Goal: Task Accomplishment & Management: Use online tool/utility

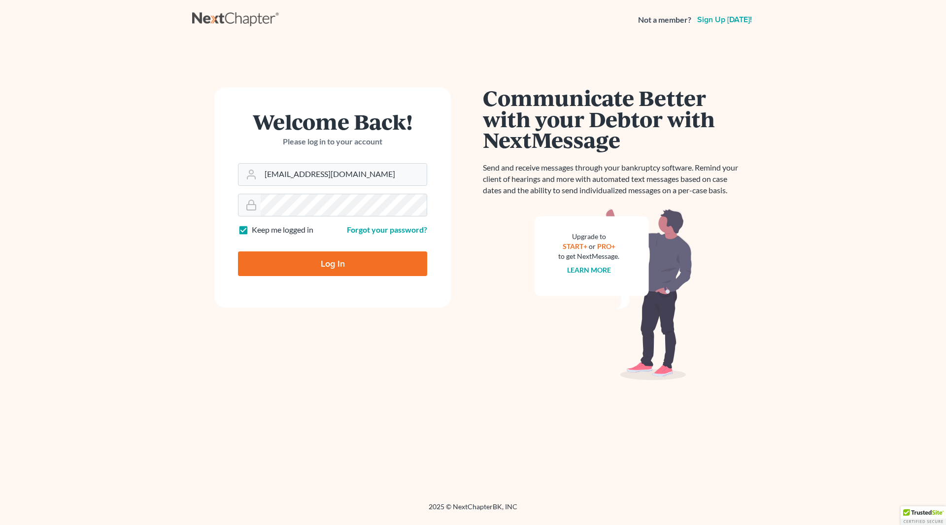
click at [345, 258] on input "Log In" at bounding box center [332, 263] width 189 height 25
type input "Thinking..."
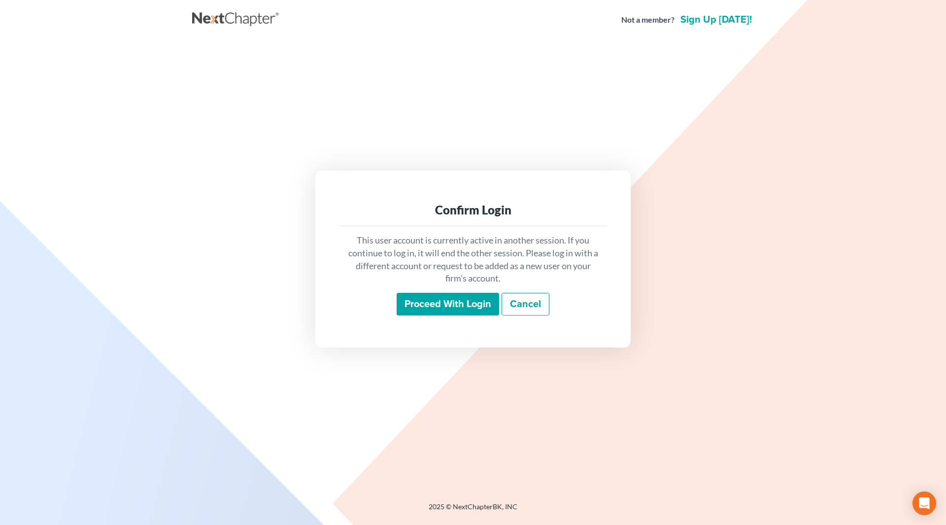
click at [453, 303] on input "Proceed with login" at bounding box center [448, 304] width 103 height 23
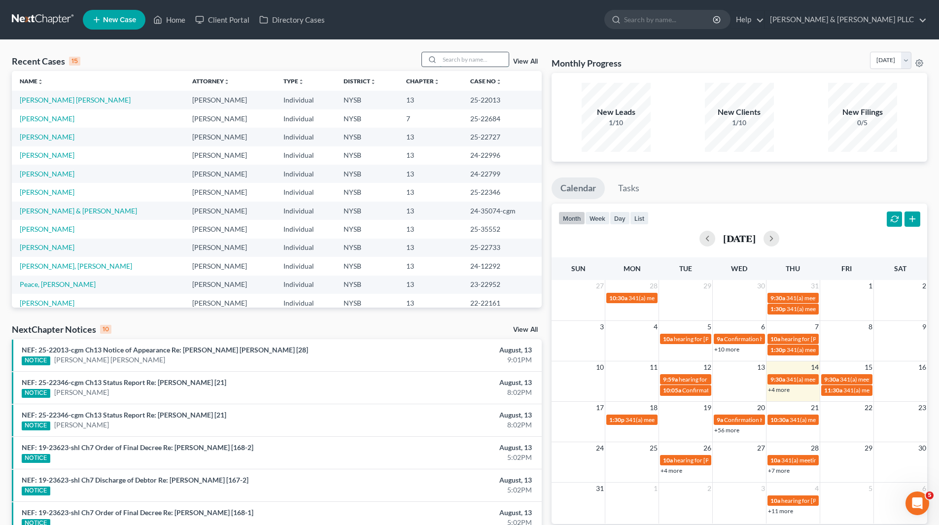
click at [493, 60] on input "search" at bounding box center [474, 59] width 69 height 14
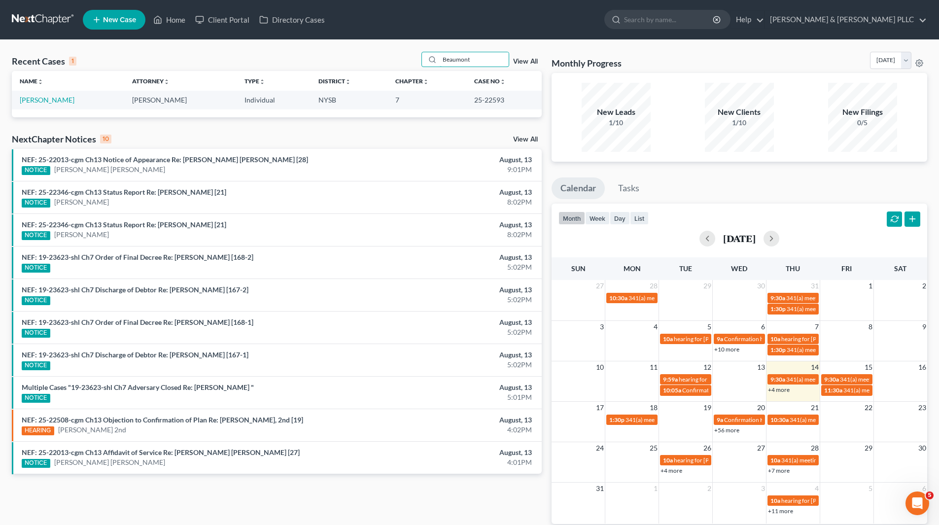
type input "Beaumont"
click at [83, 107] on td "Beaumont, Richard" at bounding box center [68, 100] width 112 height 18
click at [69, 108] on td "Beaumont, Richard" at bounding box center [68, 100] width 112 height 18
click at [79, 99] on td "Beaumont, Richard" at bounding box center [68, 100] width 112 height 18
click at [72, 102] on link "Beaumont, Richard" at bounding box center [47, 100] width 55 height 8
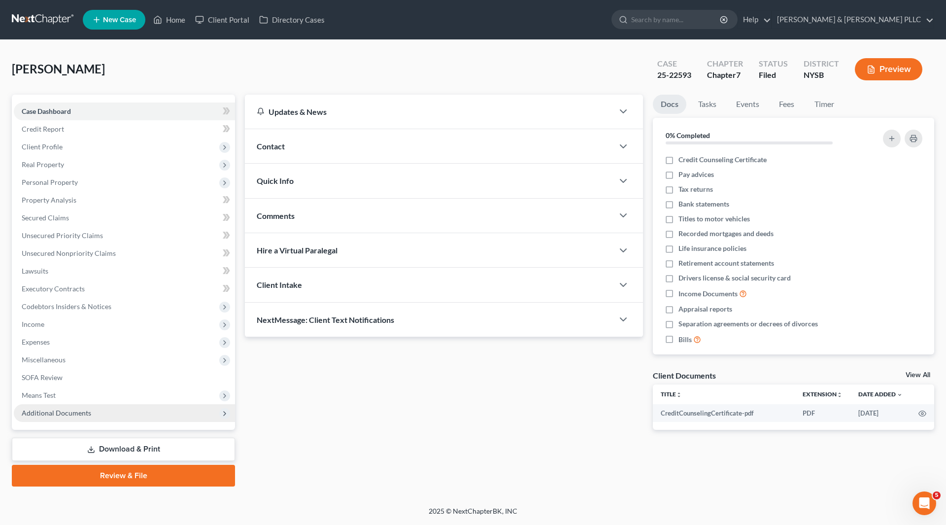
click at [80, 415] on span "Additional Documents" at bounding box center [56, 413] width 69 height 8
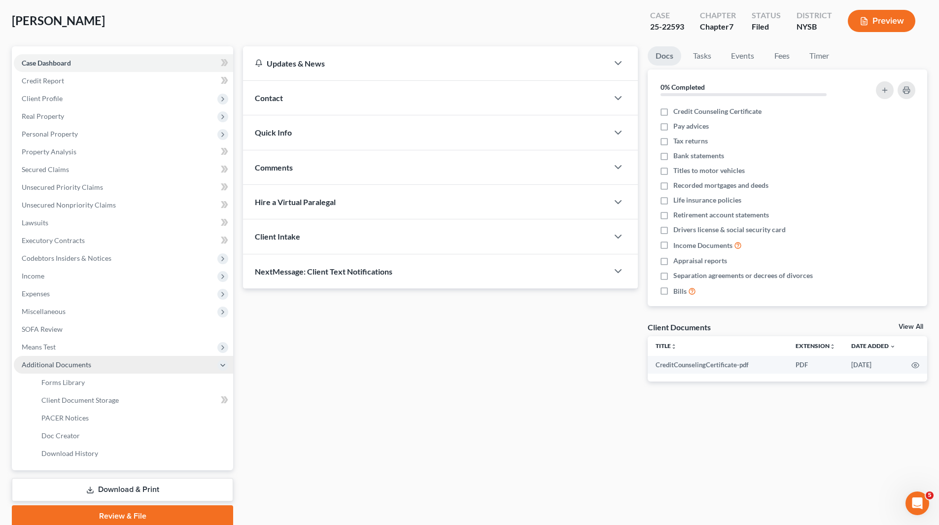
scroll to position [88, 0]
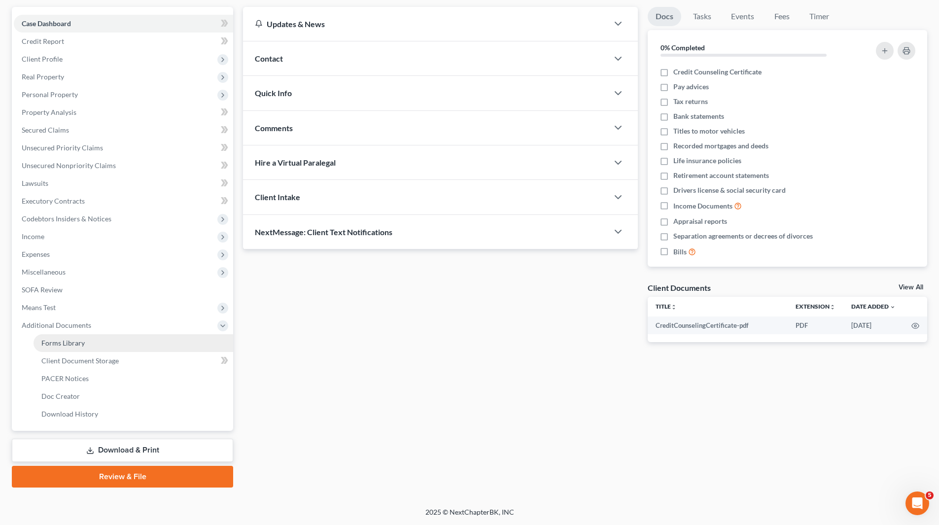
click at [73, 340] on span "Forms Library" at bounding box center [62, 343] width 43 height 8
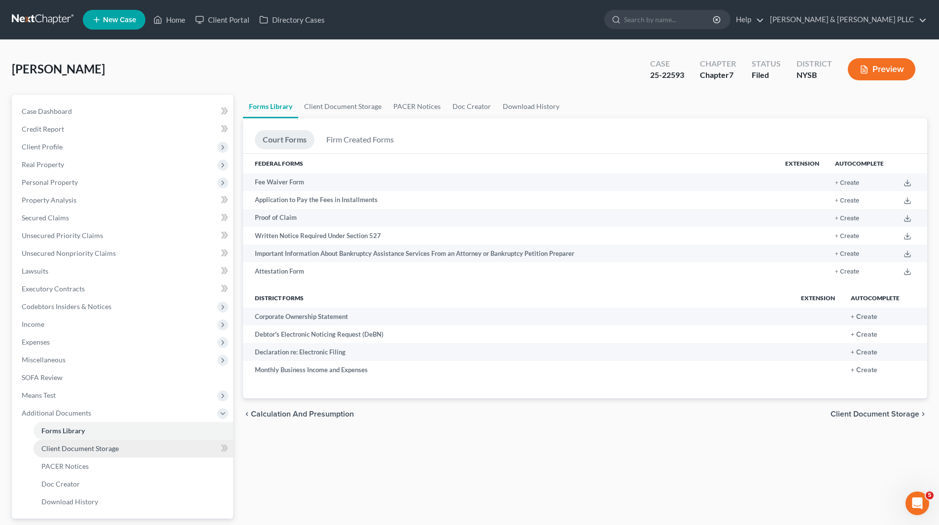
click at [115, 448] on span "Client Document Storage" at bounding box center [79, 448] width 77 height 8
select select "0"
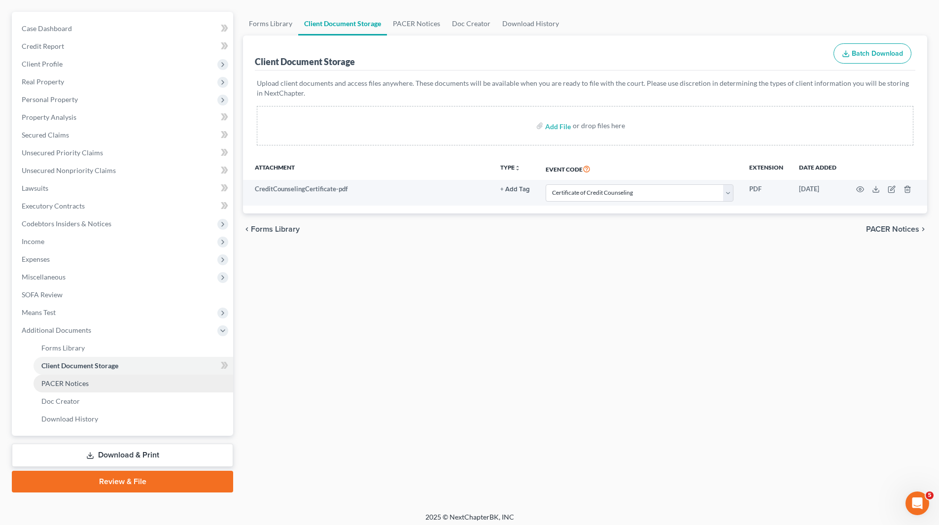
scroll to position [88, 0]
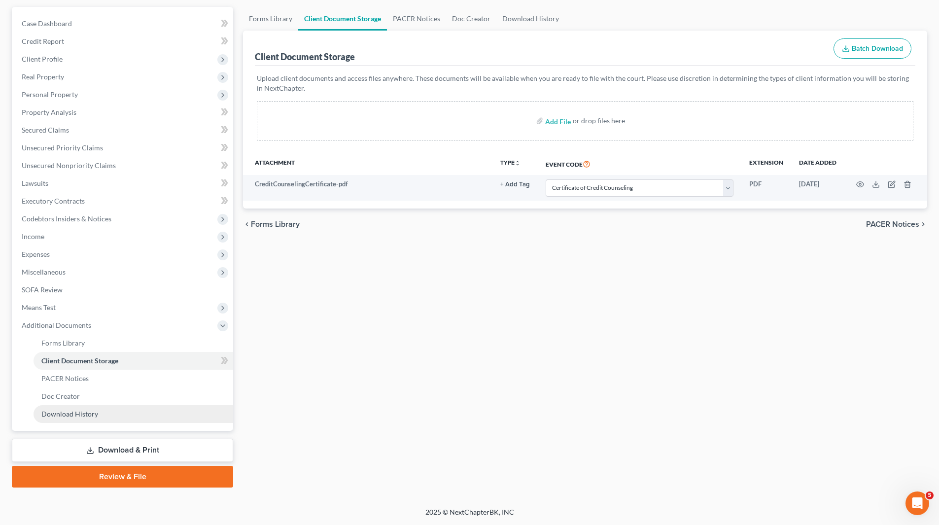
click at [91, 415] on span "Download History" at bounding box center [69, 414] width 57 height 8
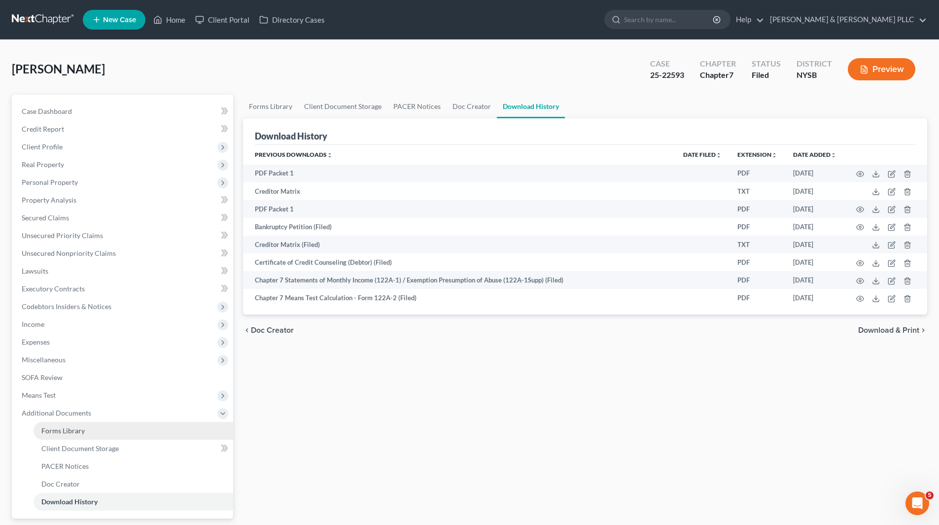
click at [72, 430] on span "Forms Library" at bounding box center [62, 430] width 43 height 8
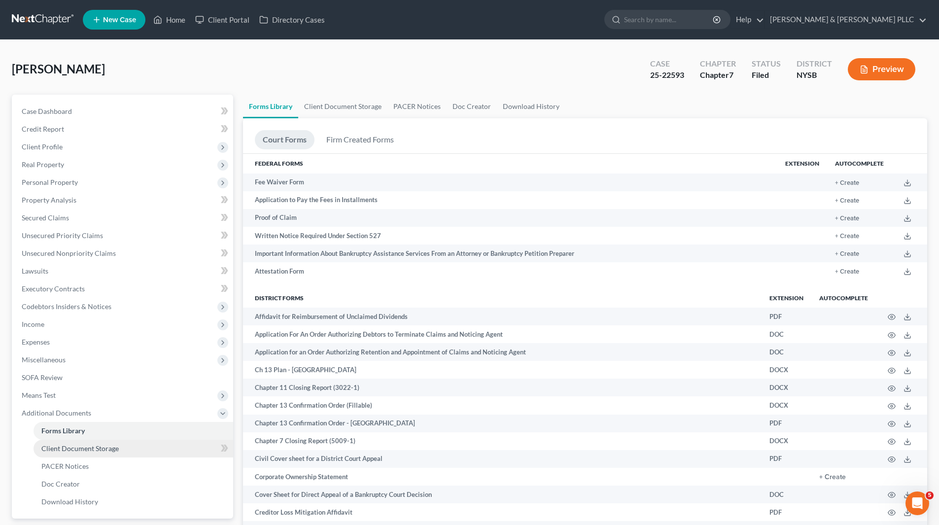
click at [102, 450] on span "Client Document Storage" at bounding box center [79, 448] width 77 height 8
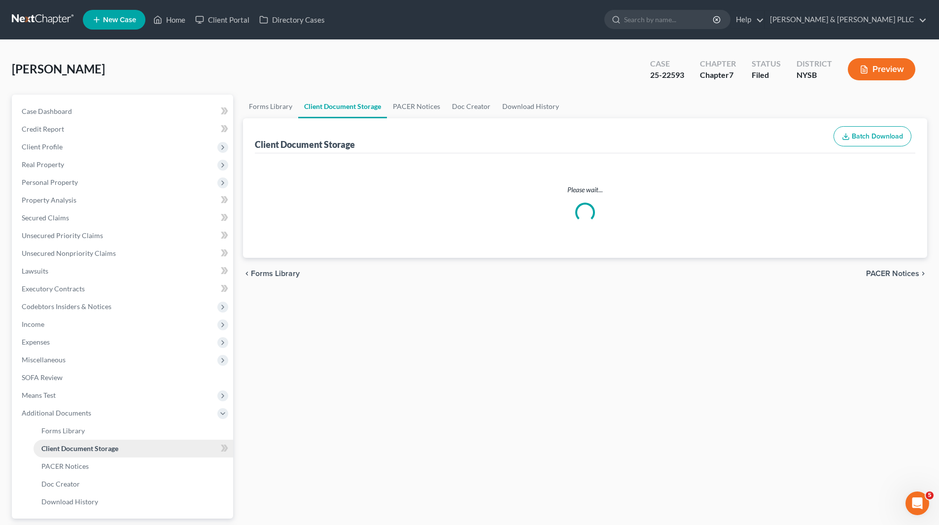
select select "0"
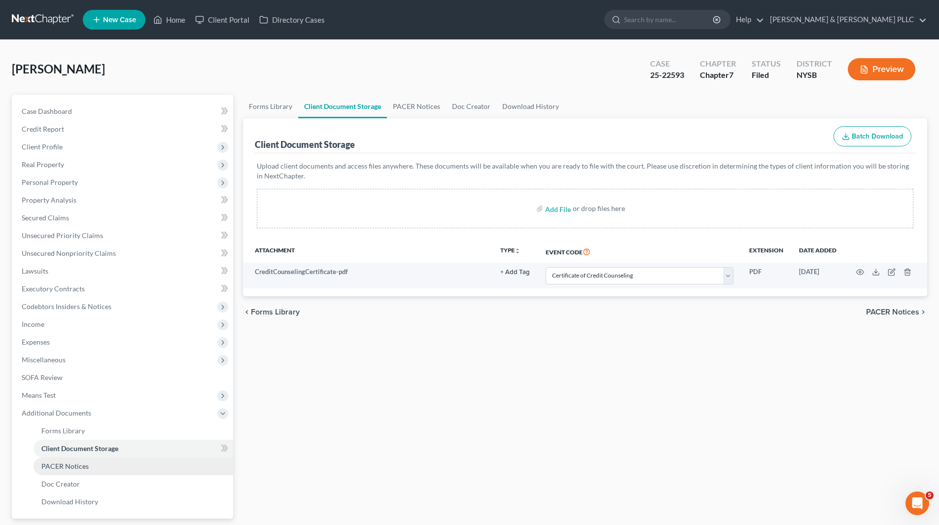
click at [83, 470] on link "PACER Notices" at bounding box center [134, 466] width 200 height 18
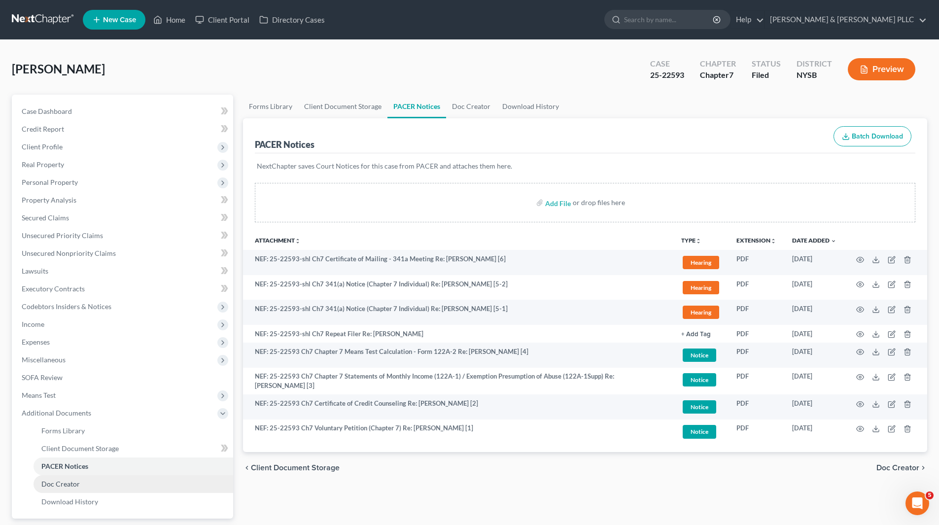
click at [72, 482] on span "Doc Creator" at bounding box center [60, 484] width 38 height 8
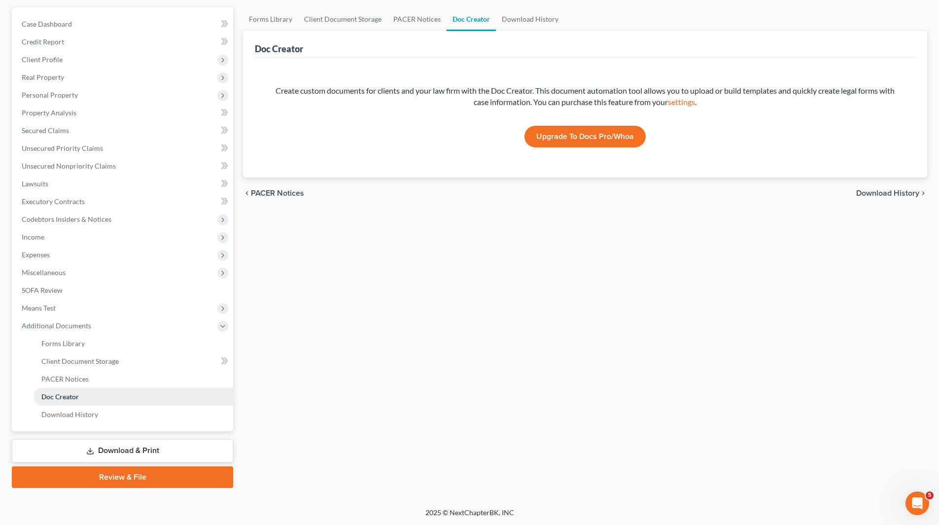
scroll to position [88, 0]
click at [86, 415] on span "Download History" at bounding box center [69, 414] width 57 height 8
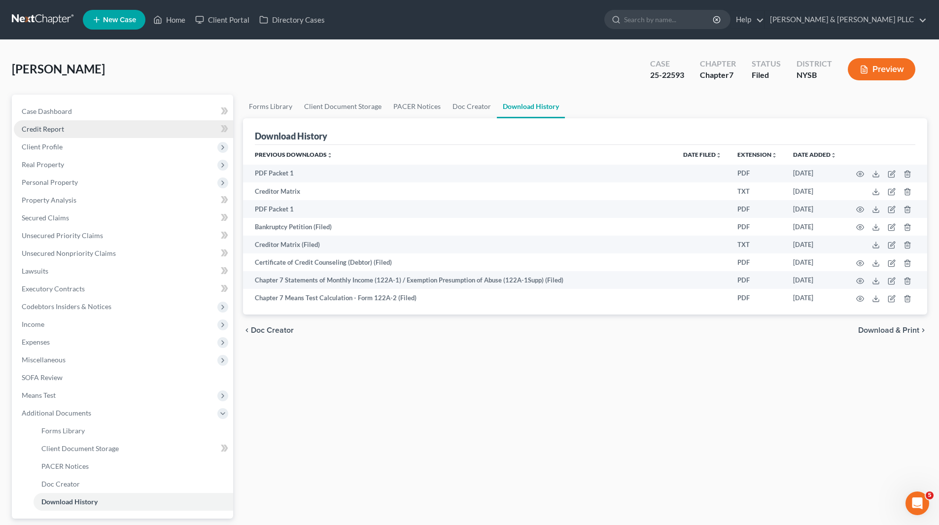
click at [47, 125] on span "Credit Report" at bounding box center [43, 129] width 42 height 8
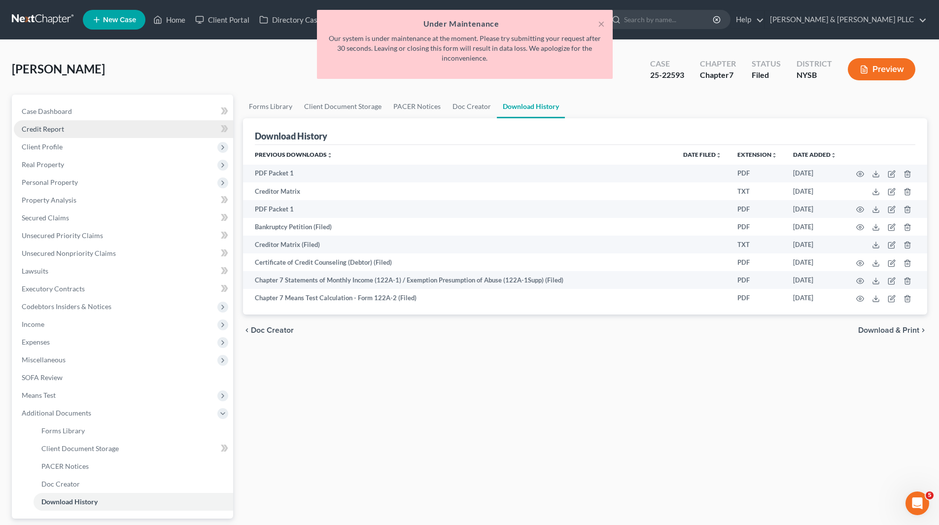
click at [65, 131] on link "Credit Report" at bounding box center [123, 129] width 219 height 18
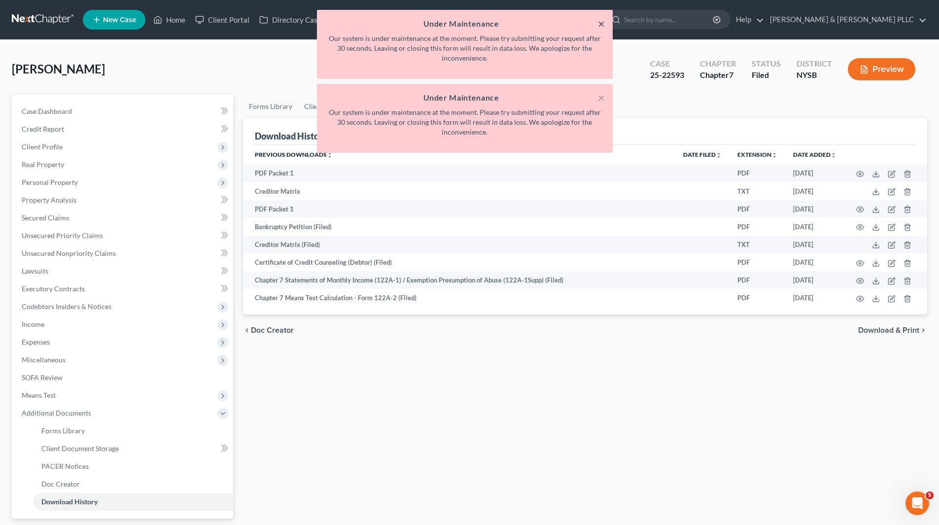
click at [603, 20] on button "×" at bounding box center [601, 24] width 7 height 12
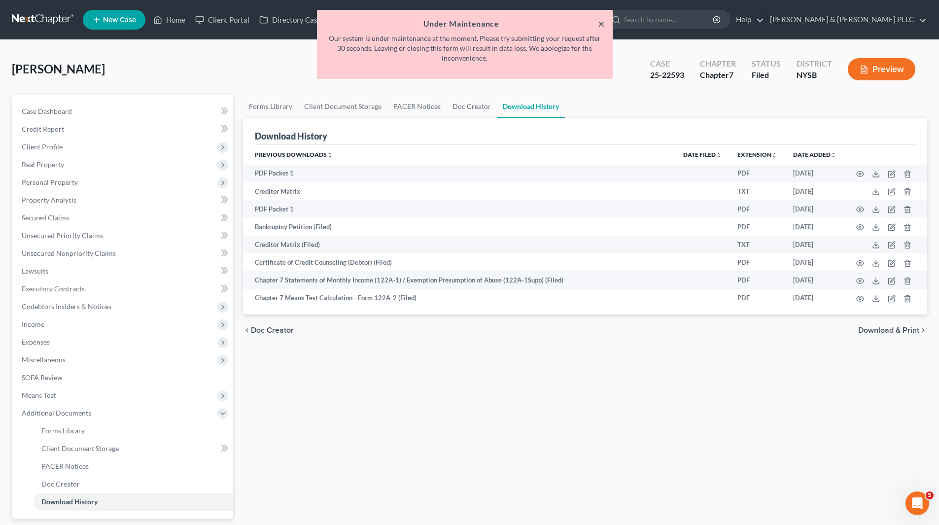
click at [599, 19] on button "×" at bounding box center [601, 24] width 7 height 12
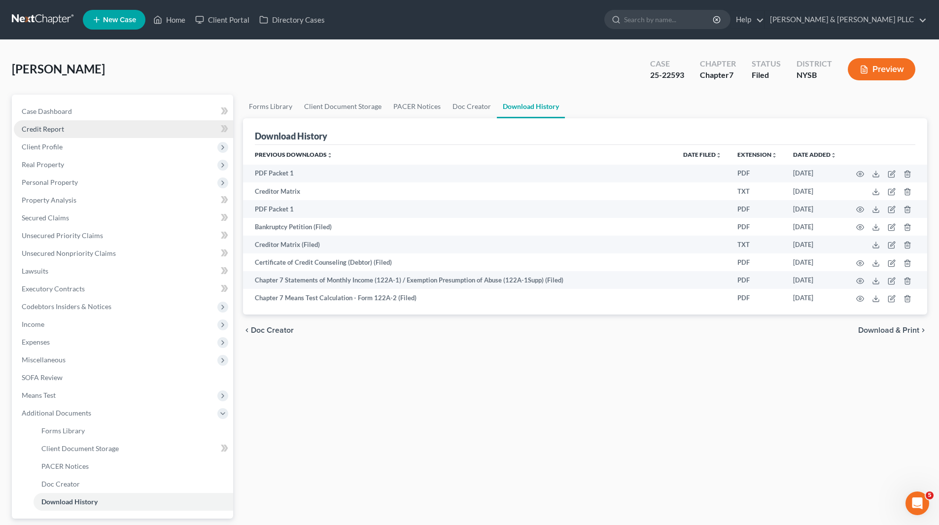
click at [53, 128] on span "Credit Report" at bounding box center [43, 129] width 42 height 8
